Goal: Transaction & Acquisition: Subscribe to service/newsletter

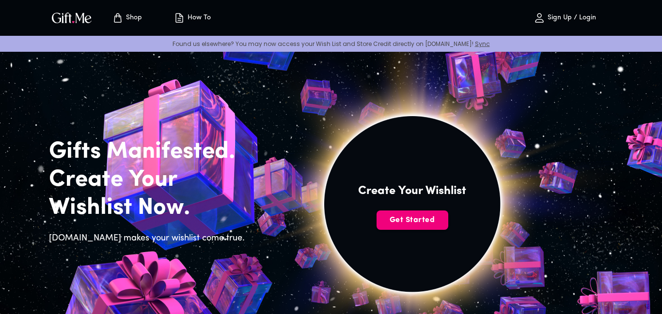
click at [413, 219] on span "Get Started" at bounding box center [412, 220] width 72 height 11
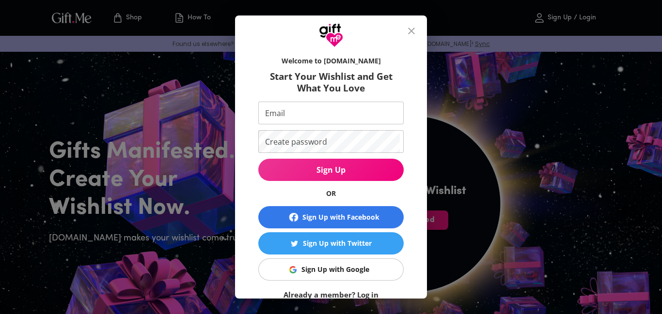
click at [312, 114] on input "Email" at bounding box center [328, 113] width 141 height 23
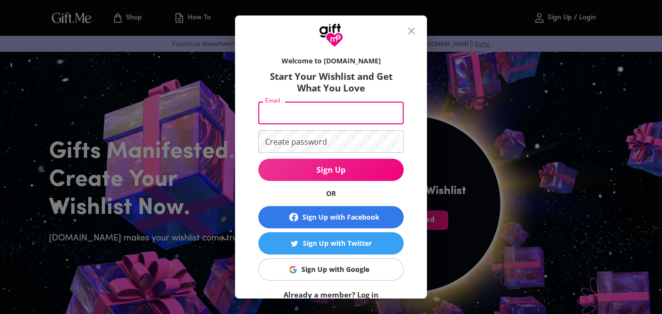
click at [378, 215] on div "Sign Up with Facebook" at bounding box center [340, 217] width 77 height 11
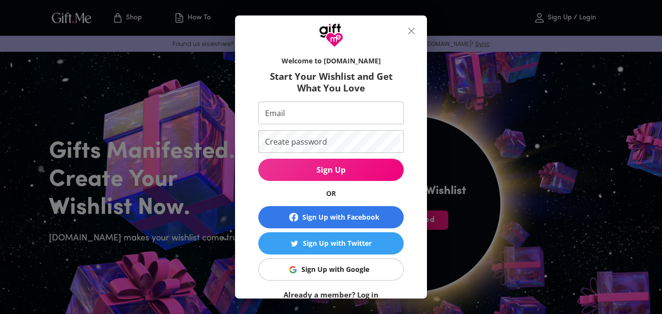
click at [378, 215] on div "Sign Up with Facebook" at bounding box center [340, 217] width 77 height 11
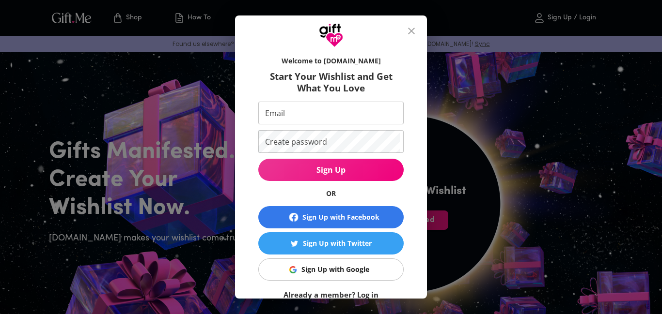
click at [378, 215] on div "Sign Up with Facebook" at bounding box center [340, 217] width 77 height 11
click at [341, 116] on input "Email" at bounding box center [328, 113] width 141 height 23
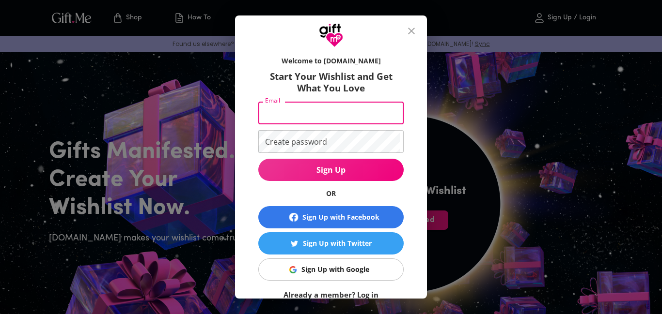
click at [330, 214] on div "Sign Up with Facebook" at bounding box center [340, 217] width 77 height 11
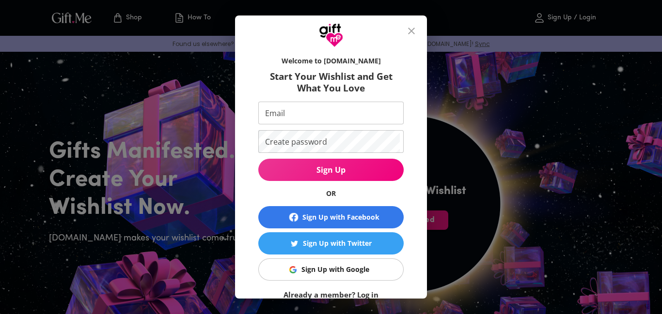
click at [330, 214] on div "Sign Up with Facebook" at bounding box center [340, 217] width 77 height 11
click at [349, 121] on input "Email" at bounding box center [328, 113] width 141 height 23
